Goal: Transaction & Acquisition: Book appointment/travel/reservation

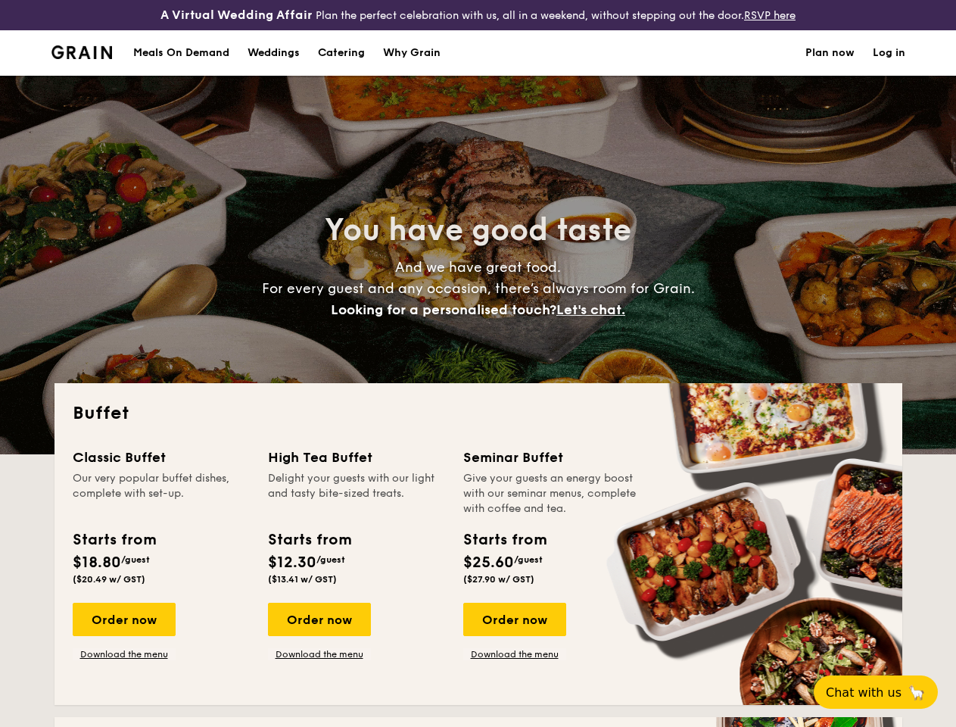
select select
click at [478, 363] on div "You have good taste And we have great food. For every guest and any occasion, t…" at bounding box center [479, 265] width 848 height 379
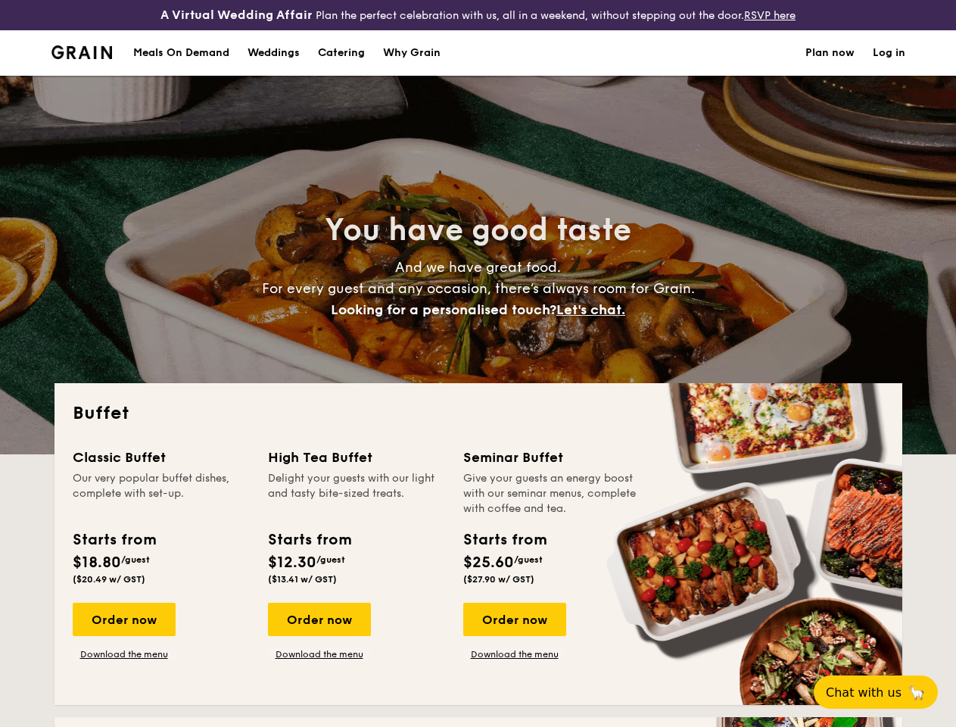
click at [889, 66] on link "Log in" at bounding box center [889, 52] width 33 height 45
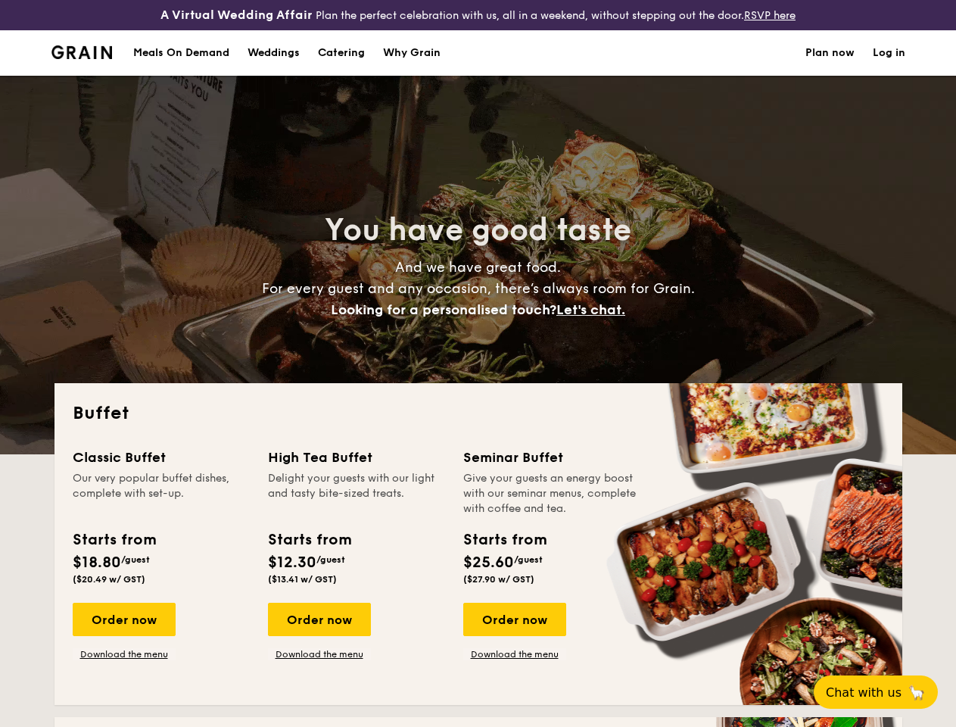
click at [595, 318] on span "Let's chat." at bounding box center [590, 309] width 69 height 17
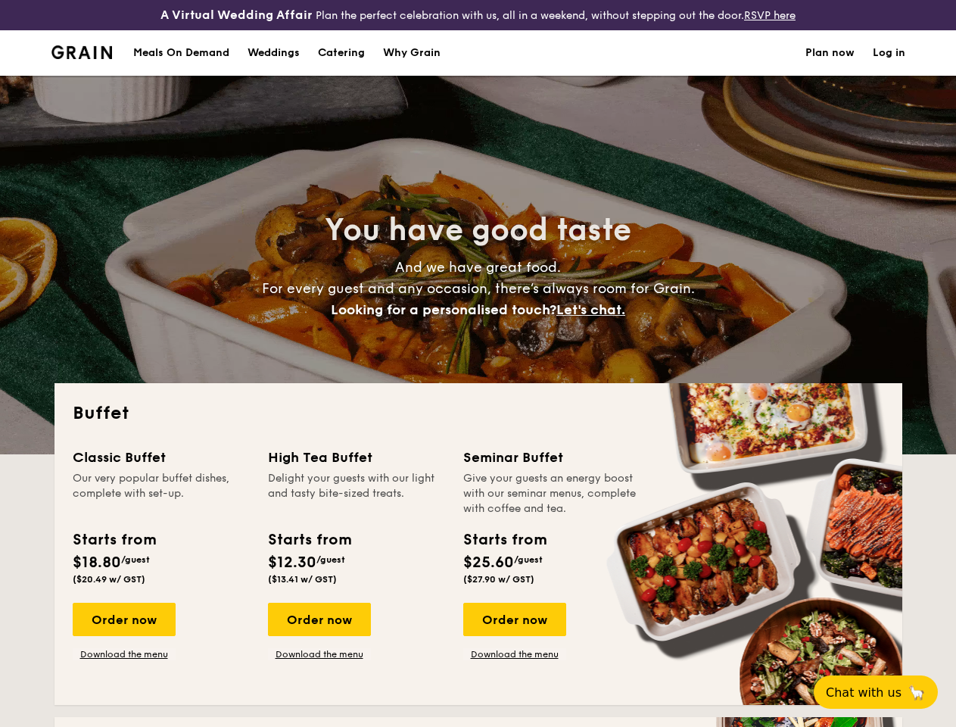
scroll to position [13, 0]
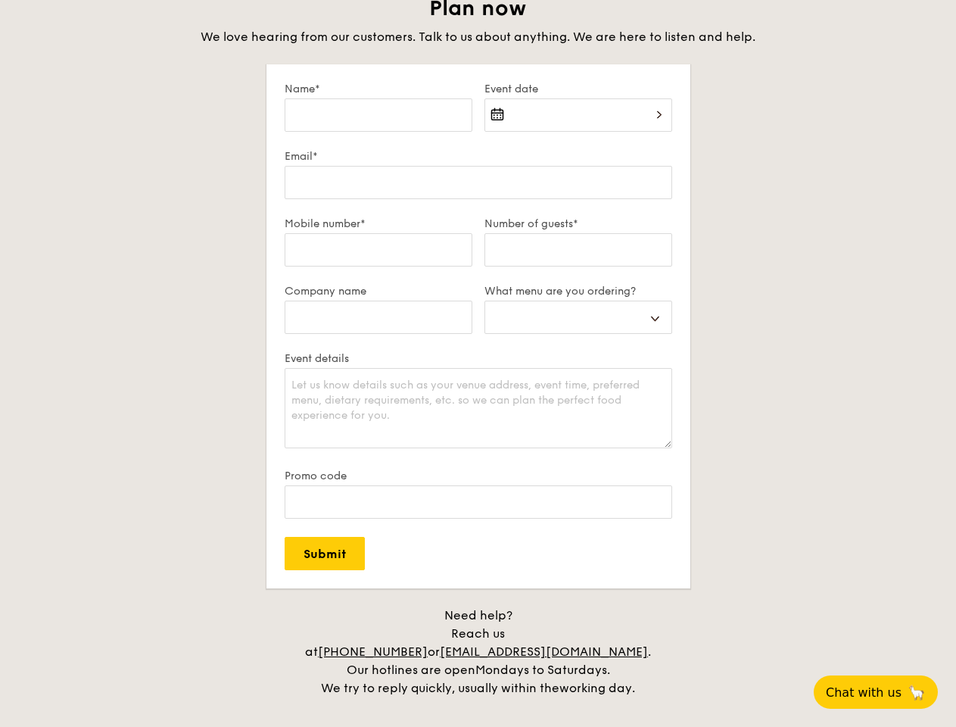
click at [884, 692] on span "Chat with us" at bounding box center [864, 692] width 76 height 14
